Goal: Task Accomplishment & Management: Complete application form

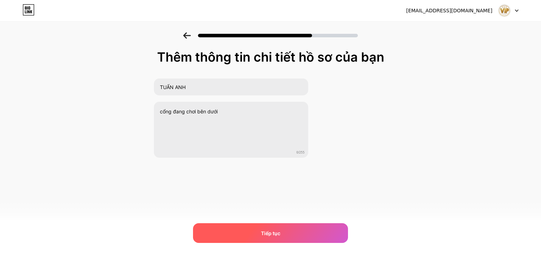
click at [298, 232] on div "Tiếp tục" at bounding box center [270, 233] width 155 height 20
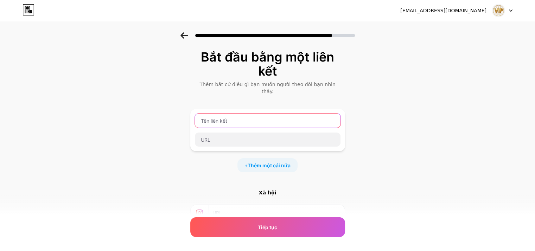
click at [258, 114] on input "text" at bounding box center [268, 121] width 146 height 14
click at [245, 114] on input "text" at bounding box center [268, 121] width 146 height 14
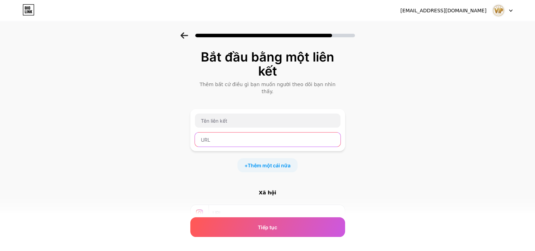
click at [241, 133] on input "text" at bounding box center [268, 140] width 146 height 14
paste input "[URL][DOMAIN_NAME]"
type input "[URL][DOMAIN_NAME]"
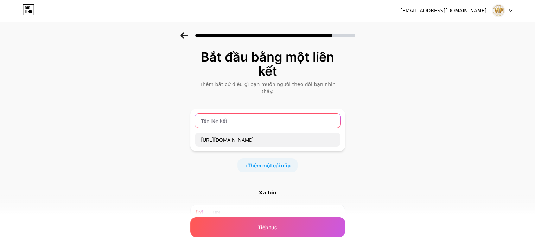
click at [252, 118] on input "text" at bounding box center [268, 121] width 146 height 14
paste input "LINK TRANG CHỦ - ĐĂNG KÝ NGAY NHẬN 68K TRẢI NGHIỆM"
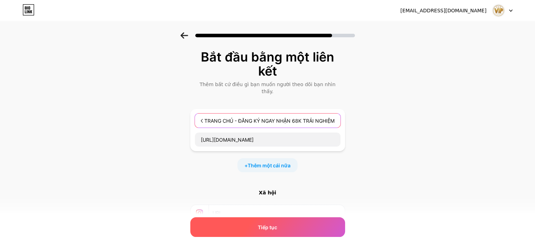
type input "LINK TRANG CHỦ - ĐĂNG KÝ NGAY NHẬN 68K TRẢI NGHIỆM"
click at [289, 227] on div "Tiếp tục" at bounding box center [267, 227] width 155 height 20
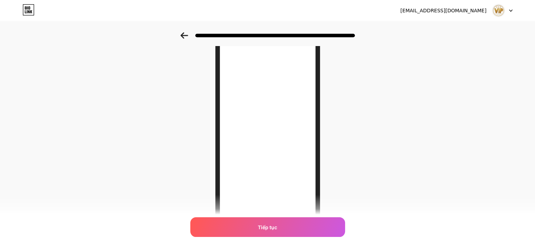
scroll to position [102, 0]
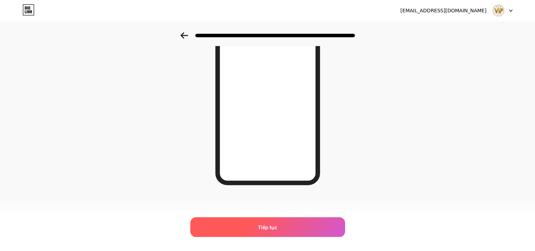
click at [299, 229] on div "Tiếp tục" at bounding box center [267, 227] width 155 height 20
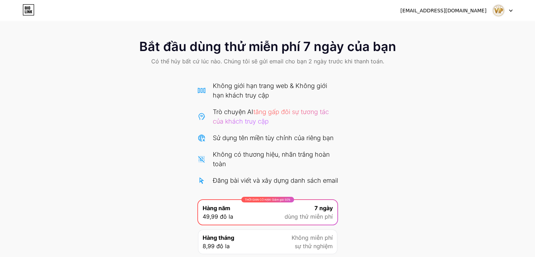
click at [31, 12] on icon at bounding box center [31, 11] width 2 height 3
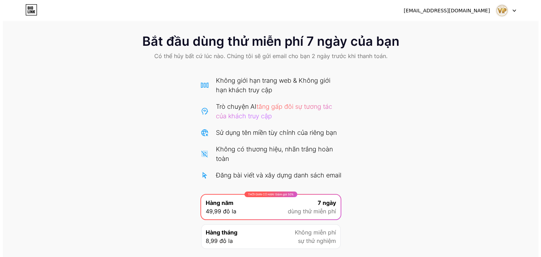
scroll to position [64, 0]
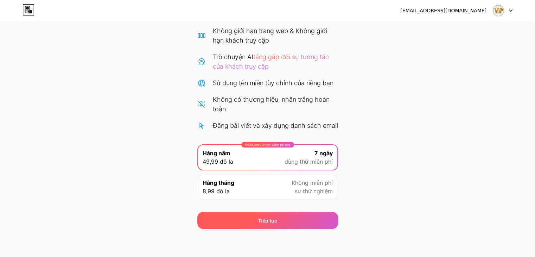
click at [269, 224] on div "Tiếp tục" at bounding box center [267, 220] width 141 height 17
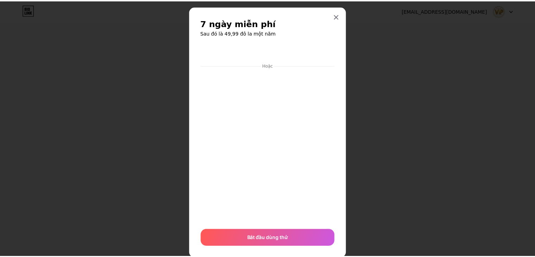
scroll to position [0, 0]
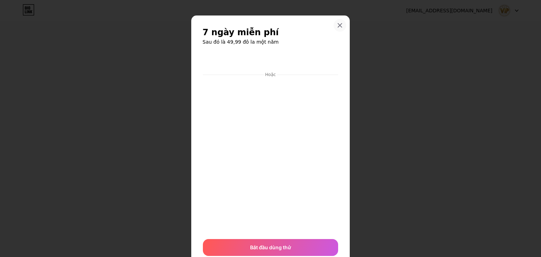
click at [341, 27] on div at bounding box center [339, 25] width 13 height 13
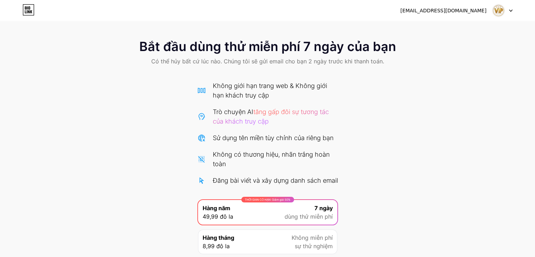
click at [34, 11] on div "[EMAIL_ADDRESS][DOMAIN_NAME] Đăng xuất" at bounding box center [267, 10] width 535 height 13
click at [463, 11] on font "[EMAIL_ADDRESS][DOMAIN_NAME]" at bounding box center [443, 11] width 86 height 6
click at [497, 13] on img at bounding box center [498, 10] width 13 height 13
click at [26, 20] on div "[EMAIL_ADDRESS][DOMAIN_NAME] Đăng xuất" at bounding box center [267, 10] width 535 height 21
click at [30, 13] on icon at bounding box center [29, 9] width 12 height 11
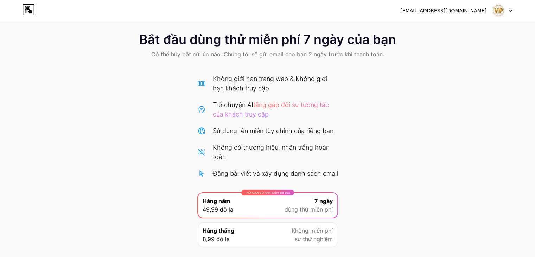
scroll to position [64, 0]
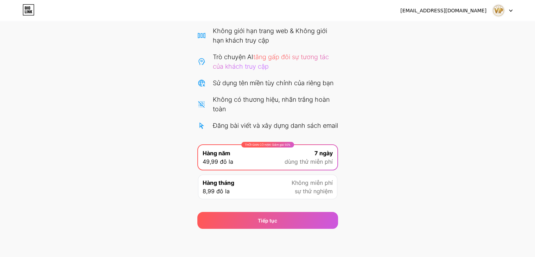
click at [31, 2] on div "[EMAIL_ADDRESS][DOMAIN_NAME] Đăng xuất" at bounding box center [267, 10] width 535 height 21
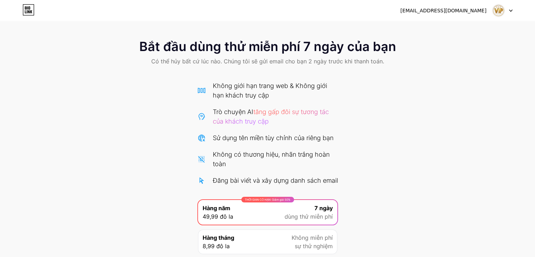
click at [438, 8] on font "[EMAIL_ADDRESS][DOMAIN_NAME]" at bounding box center [443, 11] width 86 height 6
click at [448, 13] on font "[EMAIL_ADDRESS][DOMAIN_NAME]" at bounding box center [443, 11] width 86 height 6
click at [497, 12] on img at bounding box center [498, 10] width 13 height 13
click at [517, 10] on div "[EMAIL_ADDRESS][DOMAIN_NAME] Đăng xuất" at bounding box center [267, 10] width 535 height 13
click at [507, 7] on div at bounding box center [502, 10] width 20 height 13
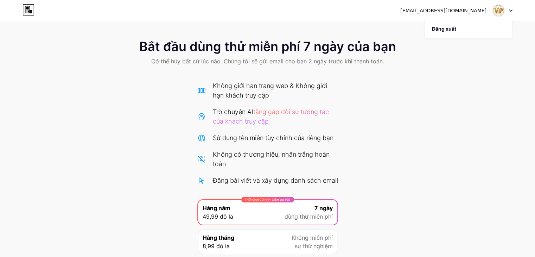
click at [133, 11] on div "[EMAIL_ADDRESS][DOMAIN_NAME] Đăng xuất" at bounding box center [267, 10] width 535 height 13
click at [30, 13] on icon at bounding box center [29, 9] width 12 height 11
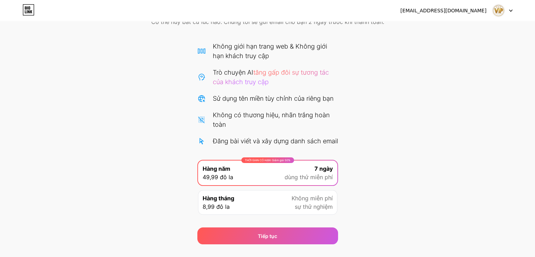
scroll to position [64, 0]
